Goal: Navigation & Orientation: Find specific page/section

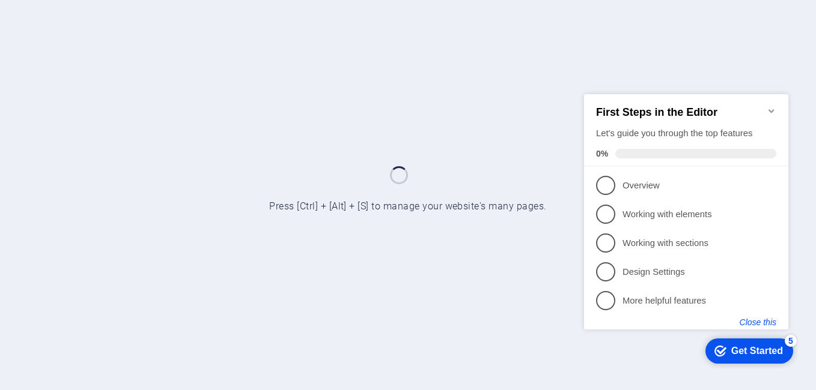
click at [747, 320] on button "Close this" at bounding box center [757, 322] width 37 height 10
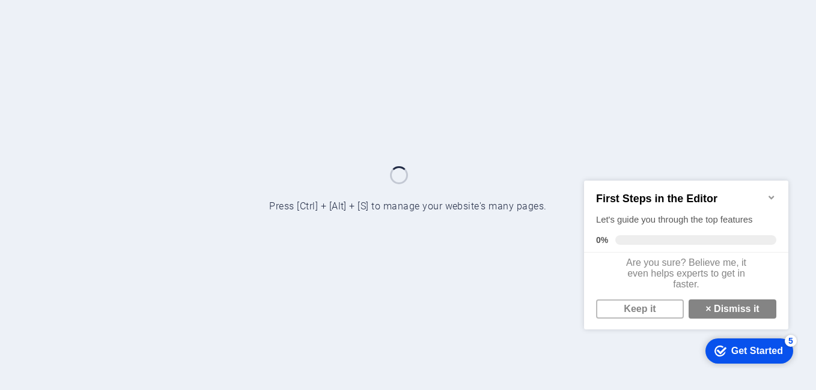
click at [747, 318] on link "× Dismiss it" at bounding box center [732, 308] width 88 height 19
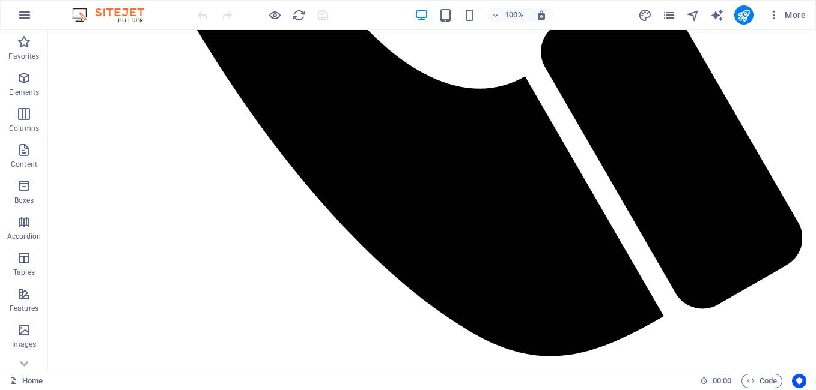
scroll to position [1421, 0]
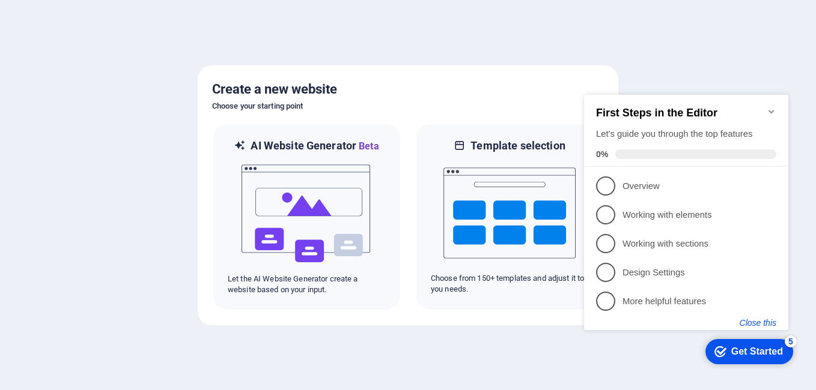
click at [766, 324] on button "Close this" at bounding box center [757, 323] width 37 height 10
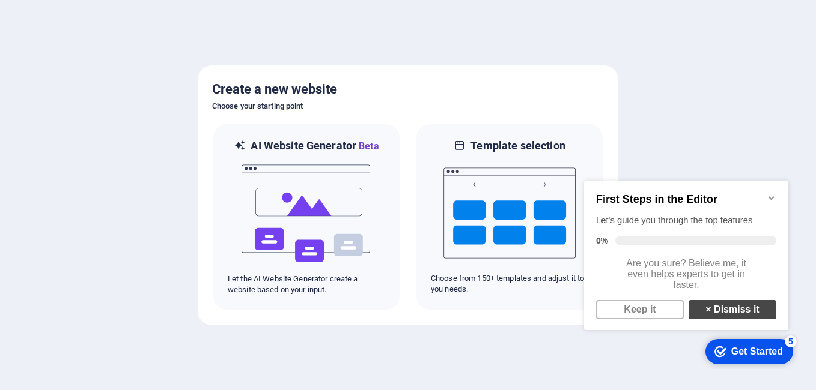
click at [755, 319] on link "× Dismiss it" at bounding box center [732, 309] width 88 height 19
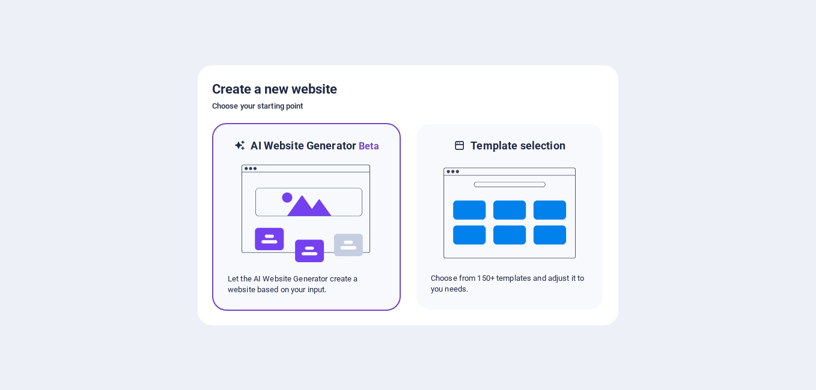
click at [260, 243] on img at bounding box center [306, 214] width 132 height 120
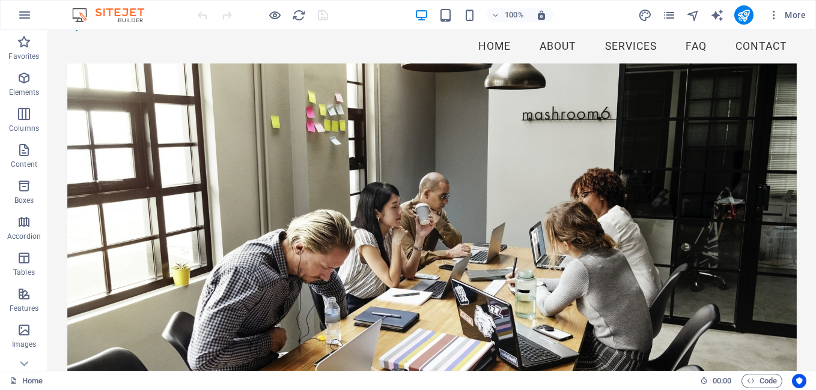
scroll to position [32, 0]
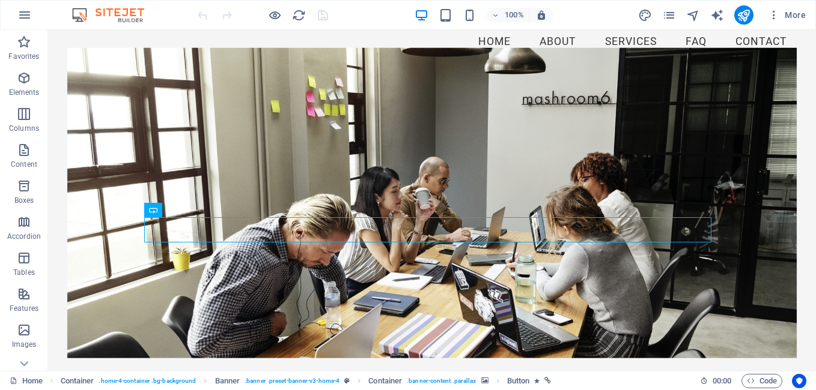
scroll to position [0, 0]
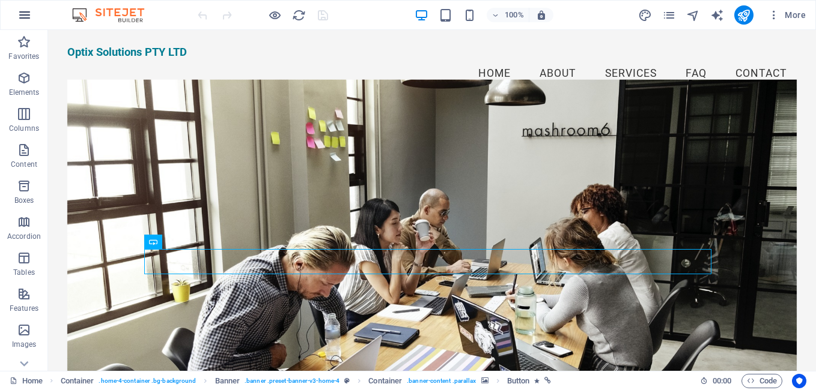
click at [21, 16] on icon "button" at bounding box center [24, 15] width 14 height 14
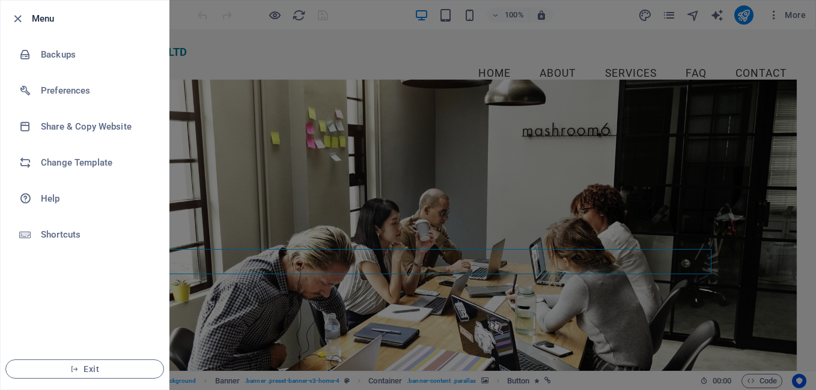
drag, startPoint x: 811, startPoint y: 67, endPoint x: 809, endPoint y: 115, distance: 48.7
click at [809, 115] on div at bounding box center [408, 195] width 816 height 390
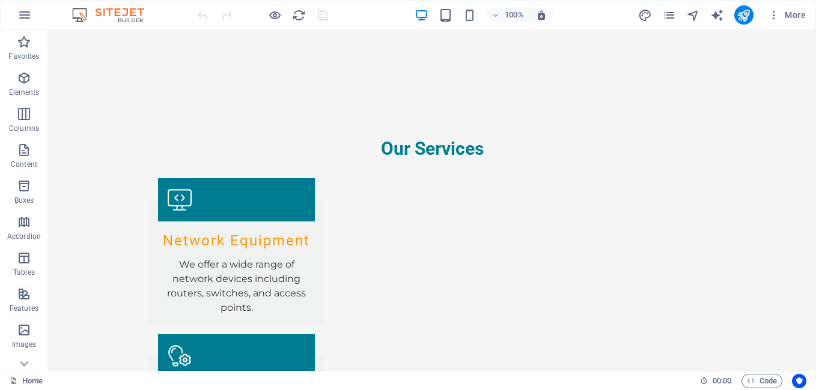
scroll to position [1224, 0]
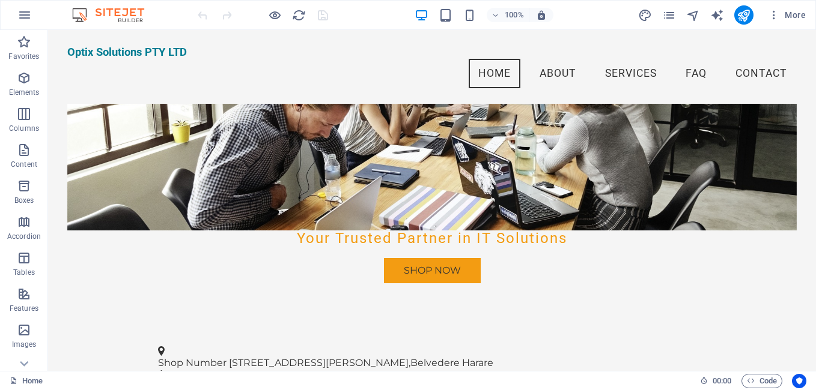
scroll to position [234, 0]
